Goal: Check status: Check status

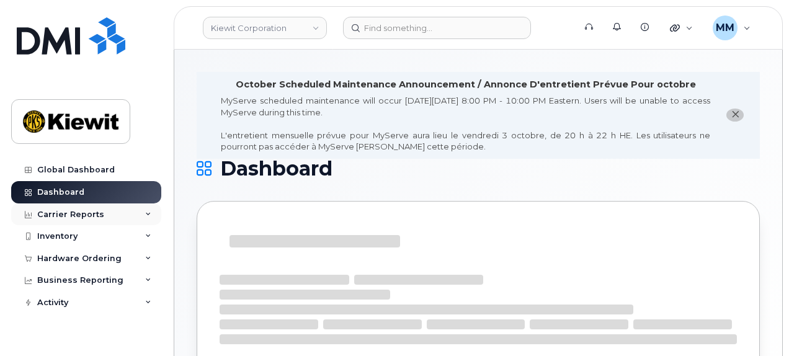
click at [78, 221] on div "Carrier Reports" at bounding box center [86, 214] width 150 height 22
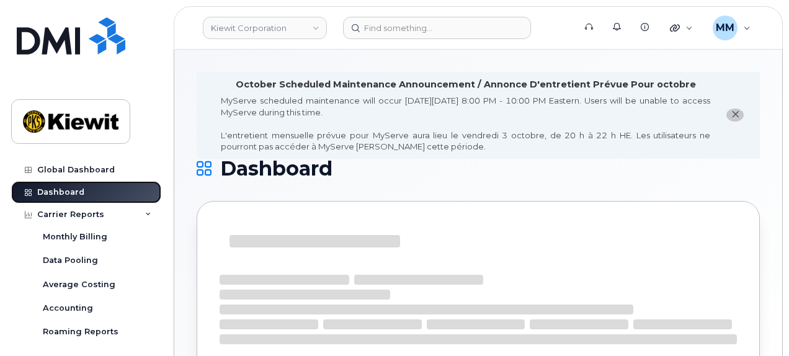
click at [61, 195] on div "Dashboard" at bounding box center [60, 192] width 47 height 10
click at [63, 213] on div "Carrier Reports" at bounding box center [70, 215] width 67 height 10
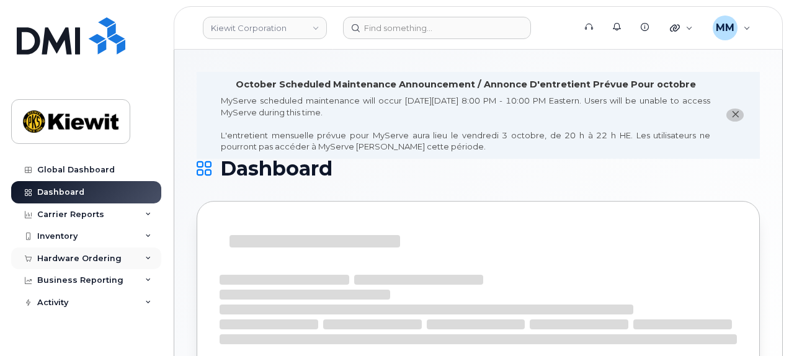
click at [56, 251] on div "Hardware Ordering" at bounding box center [86, 258] width 150 height 22
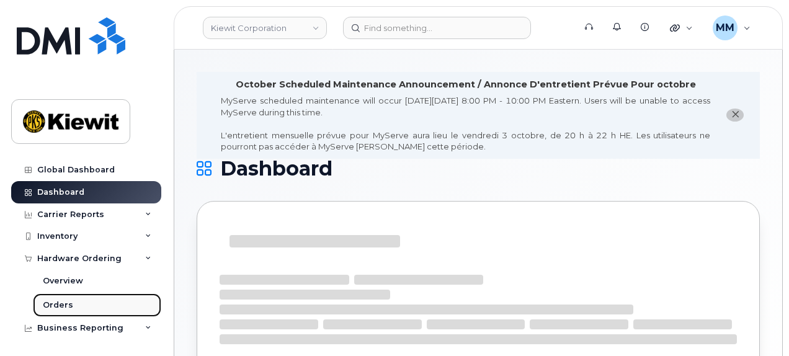
click at [73, 298] on link "Orders" at bounding box center [97, 305] width 128 height 24
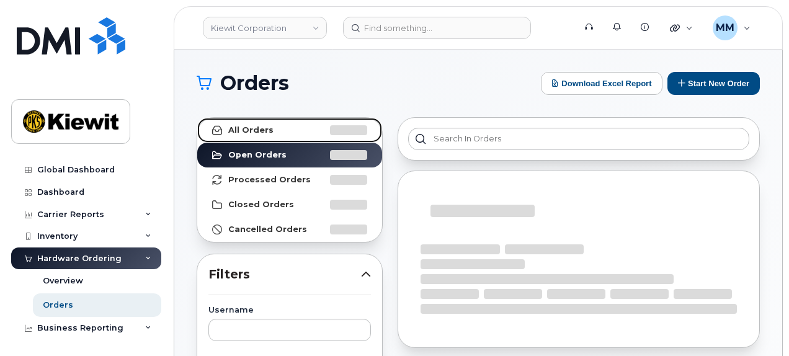
click at [288, 133] on link "All Orders" at bounding box center [289, 130] width 185 height 25
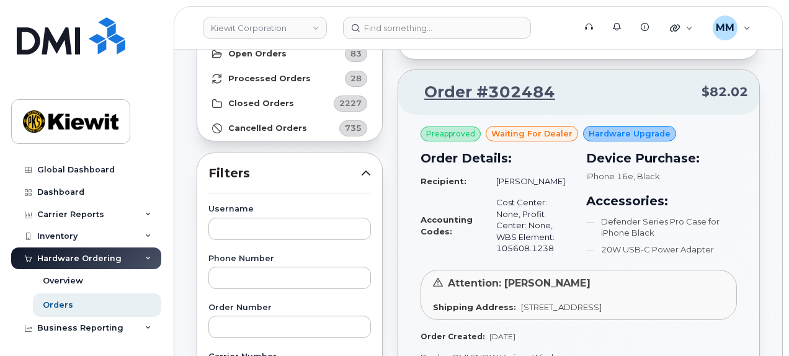
scroll to position [124, 0]
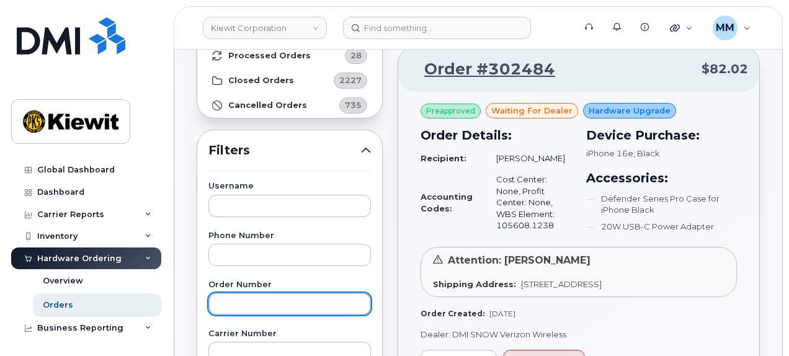
click at [244, 300] on input "text" at bounding box center [289, 304] width 162 height 22
paste input "302377"
type input "302377"
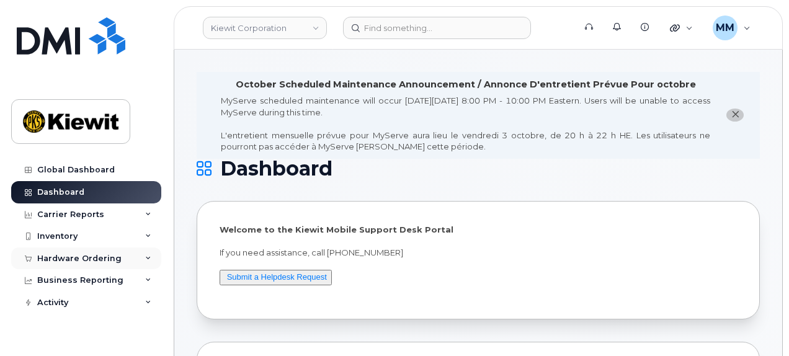
click at [101, 254] on div "Hardware Ordering" at bounding box center [79, 259] width 84 height 10
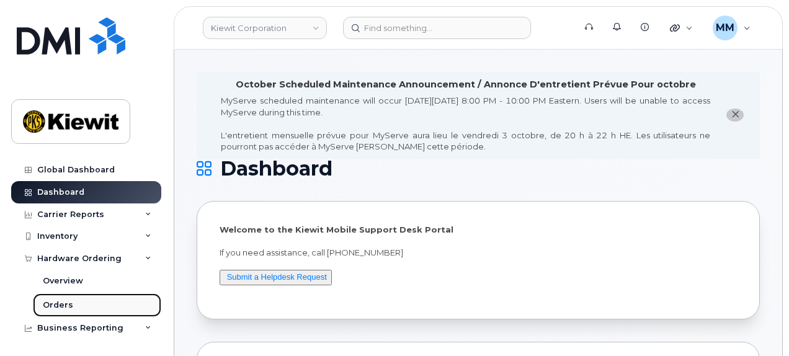
click at [81, 301] on link "Orders" at bounding box center [97, 305] width 128 height 24
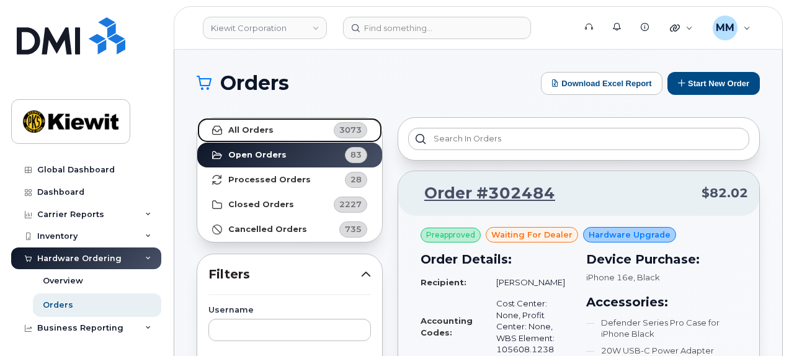
click at [285, 130] on link "All Orders 3073" at bounding box center [289, 130] width 185 height 25
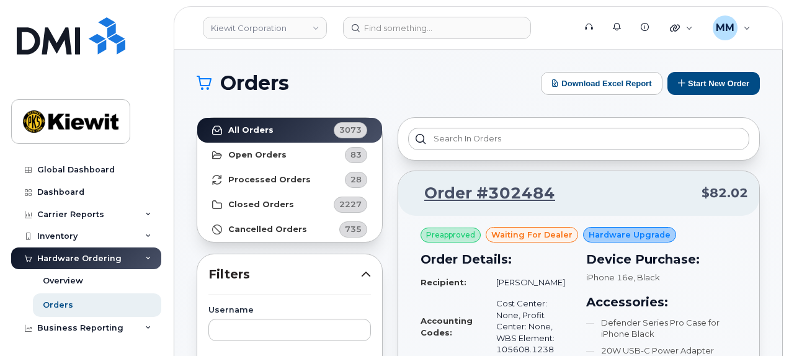
scroll to position [124, 0]
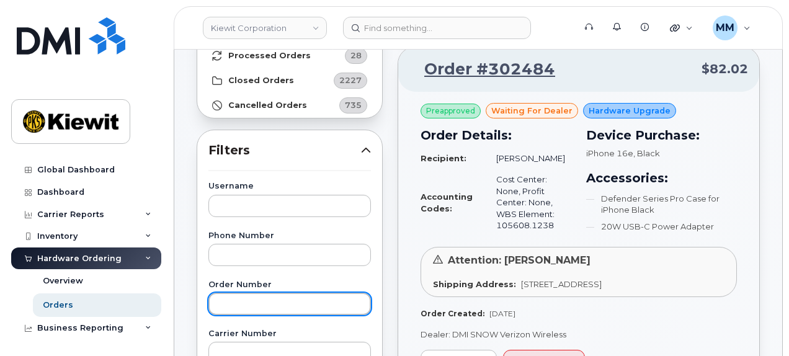
click at [233, 293] on input "text" at bounding box center [289, 304] width 162 height 22
paste input "302377"
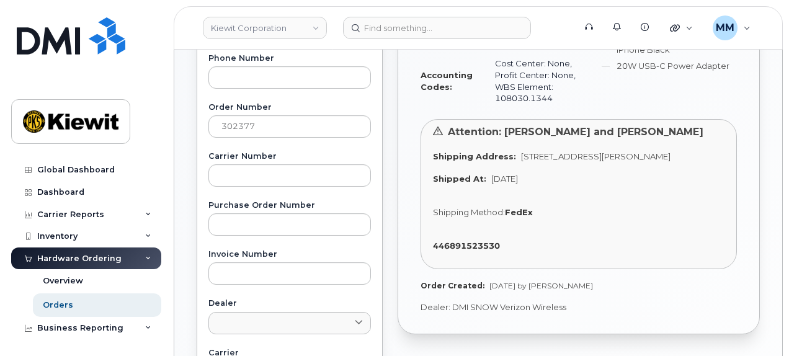
scroll to position [310, 0]
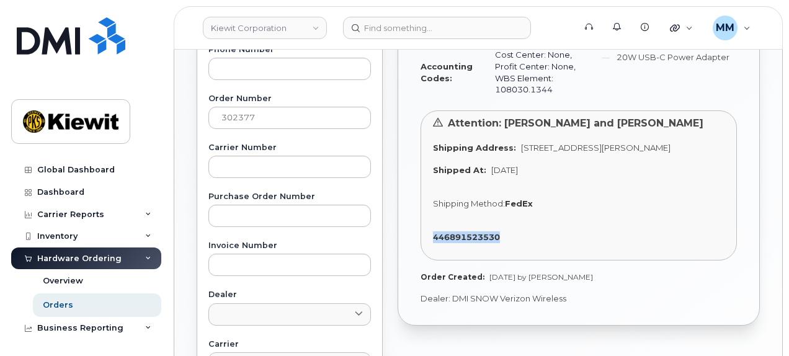
drag, startPoint x: 430, startPoint y: 245, endPoint x: 507, endPoint y: 247, distance: 76.9
click at [507, 247] on div "Attention: Stephen Johnson and Keegan Pindar Shipping Address: 4 Commerce Dr LO…" at bounding box center [578, 185] width 316 height 151
copy strong "446891523530"
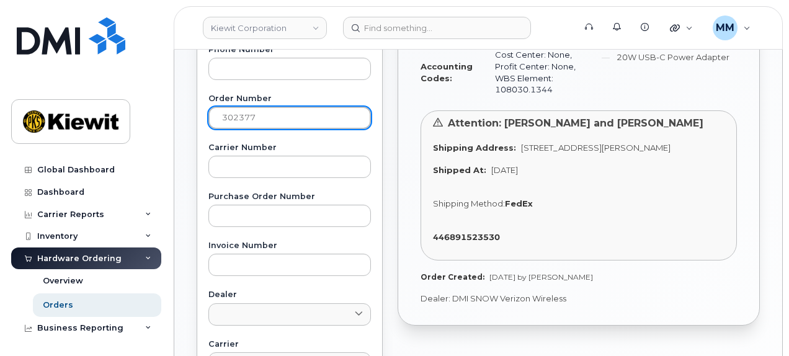
drag, startPoint x: 256, startPoint y: 117, endPoint x: 202, endPoint y: 117, distance: 53.3
click at [202, 117] on div "Username Phone Number Order Number 302377 Carrier Number Purchase Order Number …" at bounding box center [290, 283] width 192 height 574
paste input "3"
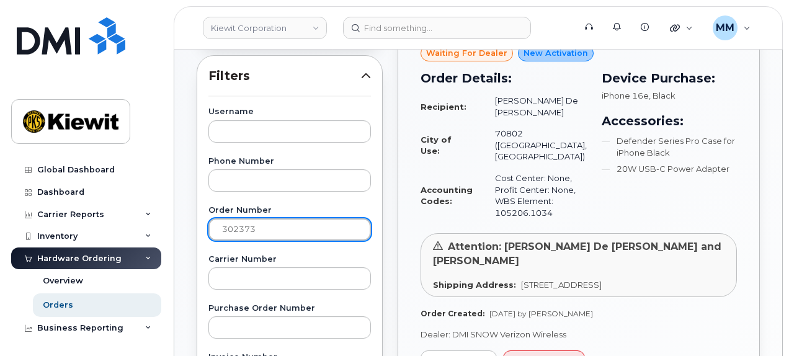
scroll to position [124, 0]
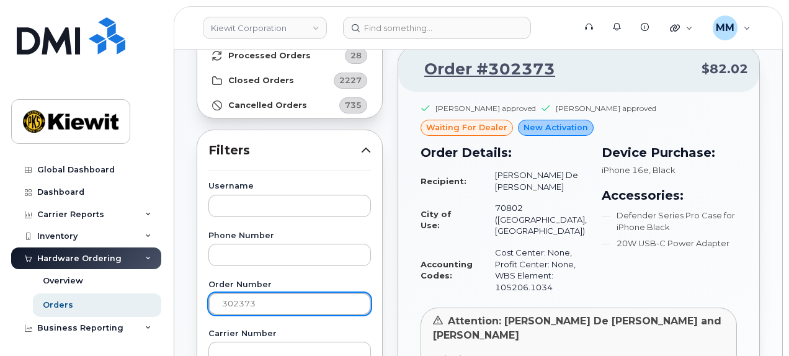
drag, startPoint x: 265, startPoint y: 303, endPoint x: 206, endPoint y: 303, distance: 58.9
paste input "4"
type input "302374"
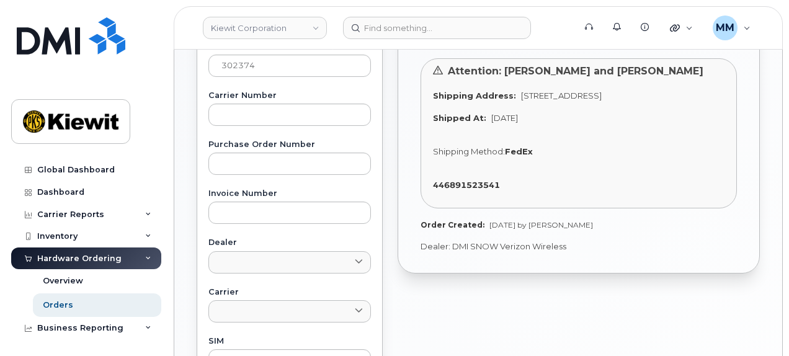
scroll to position [372, 0]
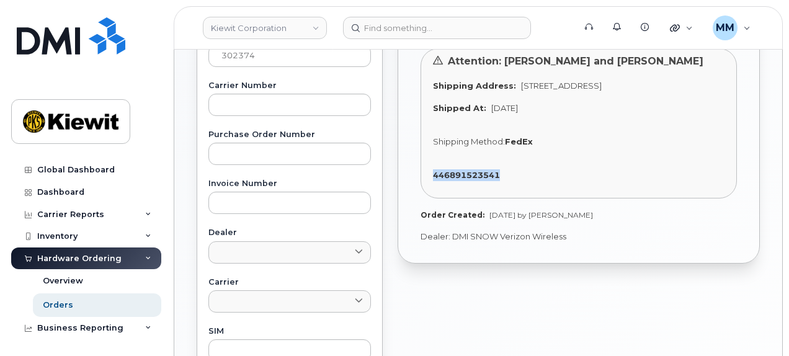
drag, startPoint x: 422, startPoint y: 188, endPoint x: 517, endPoint y: 184, distance: 95.6
click at [517, 184] on div "Attention: Brittney Mackey and Mónica Connelly Shipping Address: 825 NE Multnom…" at bounding box center [578, 123] width 316 height 151
copy strong "446891523541"
